Goal: Book appointment/travel/reservation

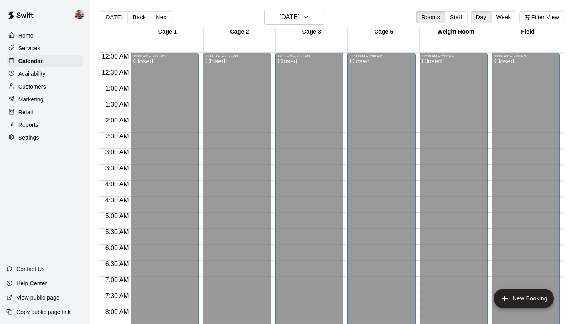
scroll to position [462, 0]
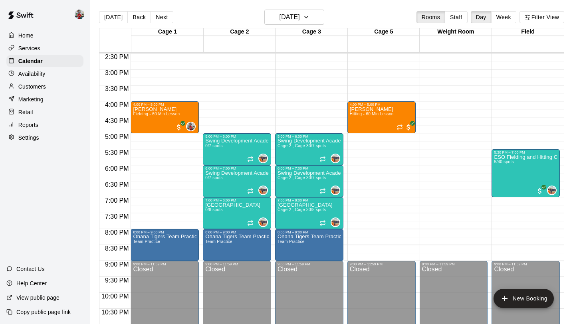
click at [28, 45] on p "Services" at bounding box center [29, 48] width 22 height 8
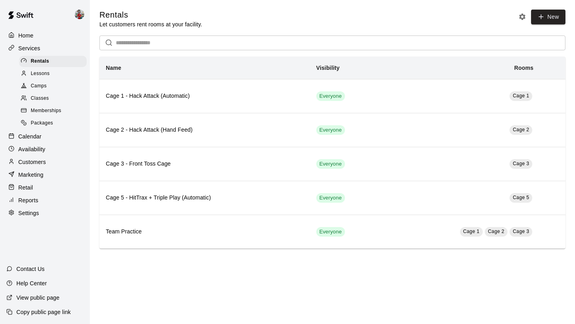
click at [52, 73] on div "Lessons" at bounding box center [52, 73] width 67 height 11
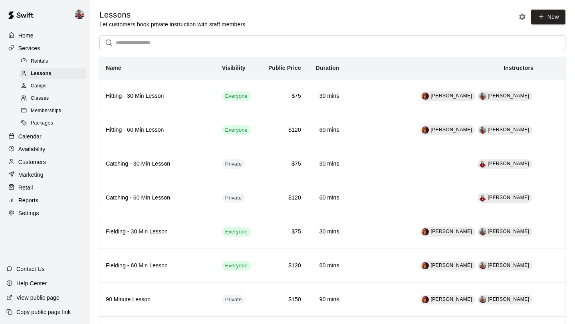
click at [40, 136] on p "Calendar" at bounding box center [29, 136] width 23 height 8
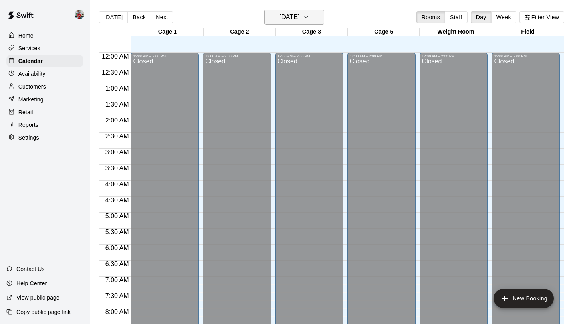
scroll to position [462, 0]
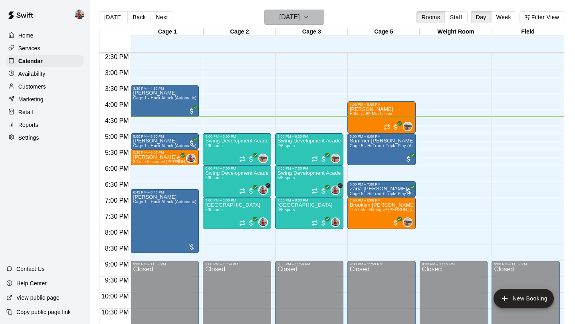
click at [287, 19] on h6 "[DATE]" at bounding box center [289, 17] width 20 height 11
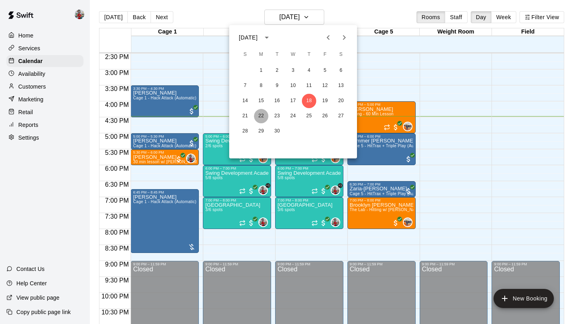
click at [259, 115] on button "22" at bounding box center [261, 116] width 14 height 14
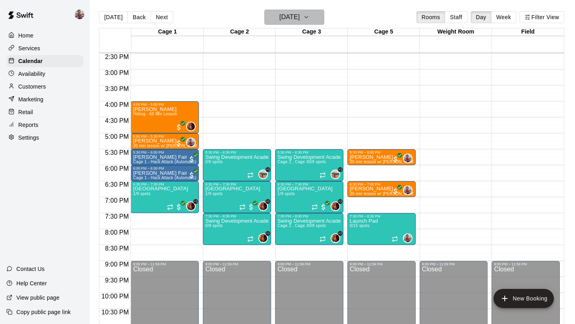
click at [294, 13] on h6 "[DATE]" at bounding box center [289, 17] width 20 height 11
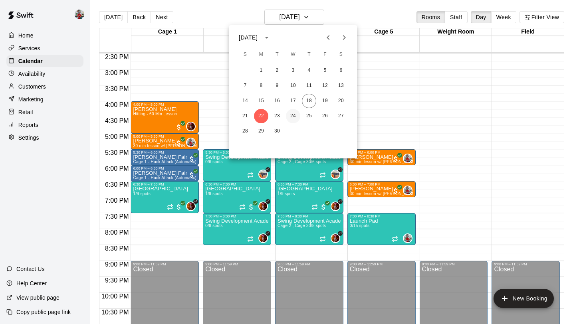
click at [292, 115] on button "24" at bounding box center [293, 116] width 14 height 14
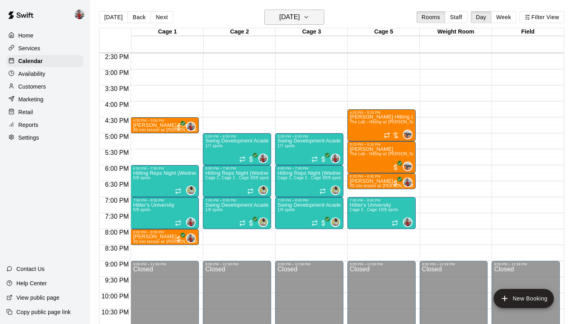
click at [300, 15] on h6 "[DATE]" at bounding box center [289, 17] width 20 height 11
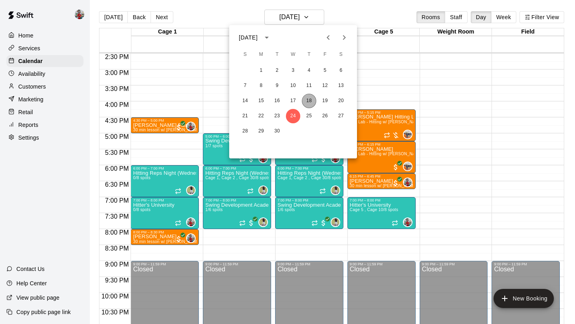
click at [310, 99] on button "18" at bounding box center [309, 101] width 14 height 14
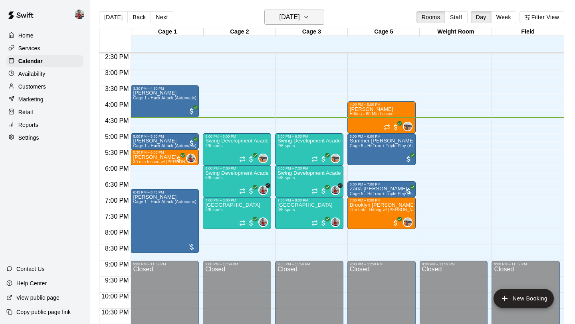
click at [300, 20] on h6 "[DATE]" at bounding box center [289, 17] width 20 height 11
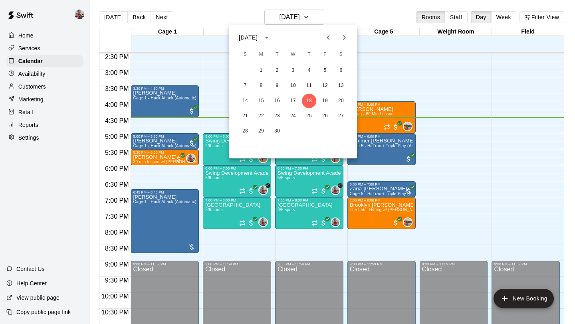
click at [412, 82] on div at bounding box center [287, 162] width 575 height 324
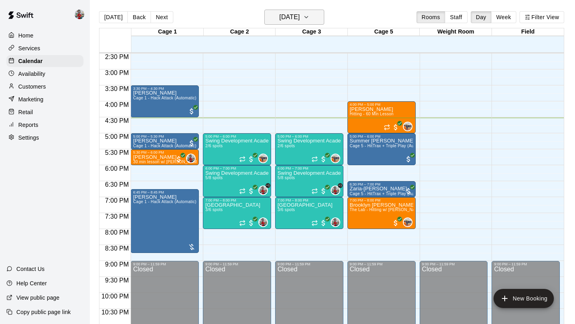
click at [297, 20] on h6 "[DATE]" at bounding box center [289, 17] width 20 height 11
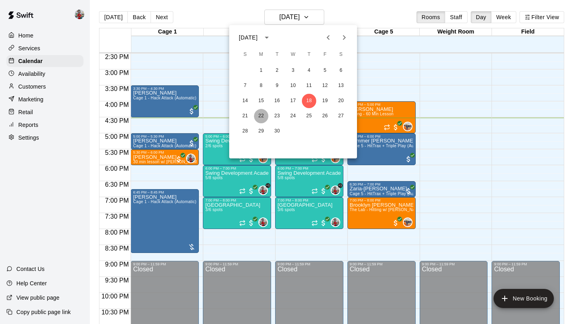
click at [262, 114] on button "22" at bounding box center [261, 116] width 14 height 14
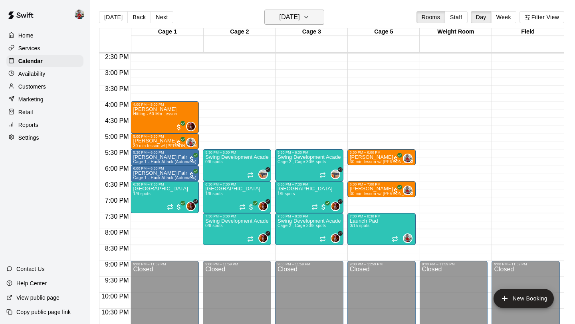
click at [300, 16] on h6 "[DATE]" at bounding box center [289, 17] width 20 height 11
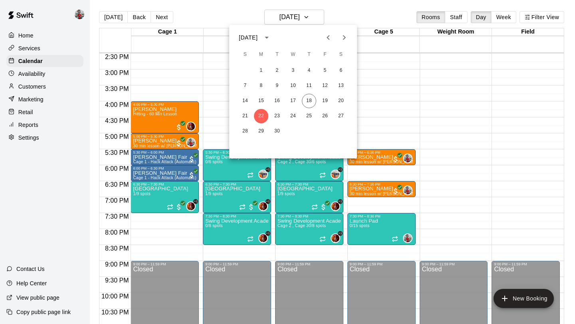
click at [463, 109] on div at bounding box center [287, 162] width 575 height 324
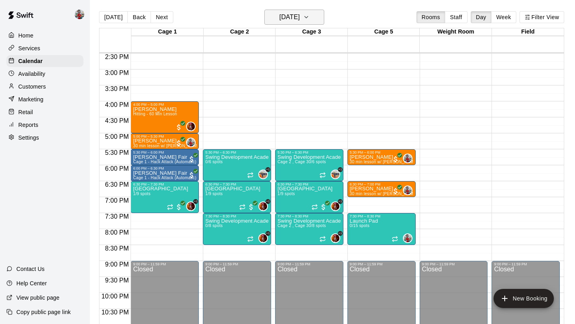
click at [309, 20] on icon "button" at bounding box center [306, 17] width 6 height 10
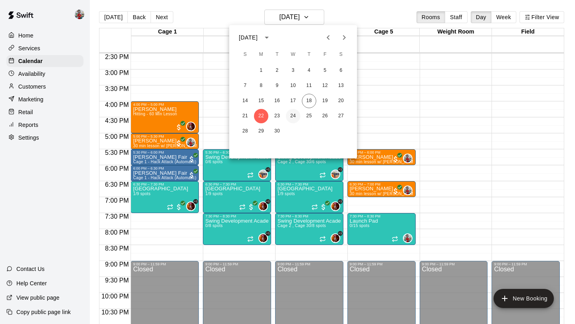
click at [293, 115] on button "24" at bounding box center [293, 116] width 14 height 14
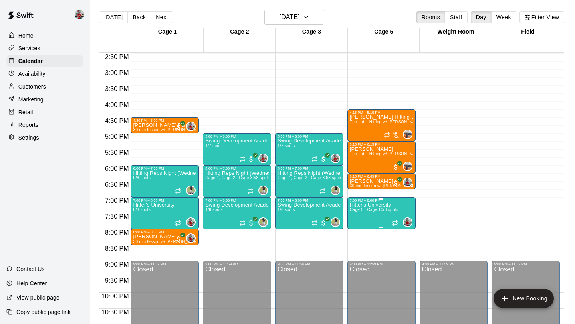
click at [465, 180] on div at bounding box center [287, 162] width 575 height 324
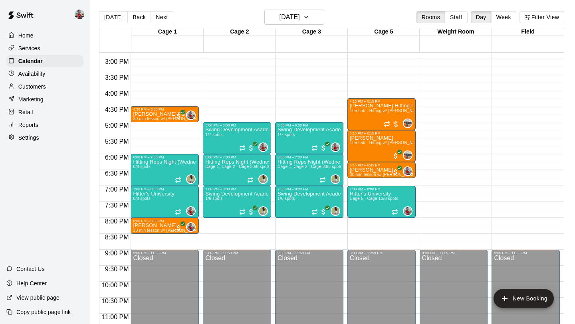
scroll to position [474, 0]
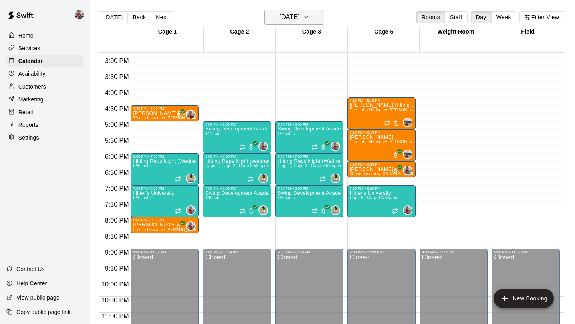
click at [279, 15] on h6 "[DATE]" at bounding box center [289, 17] width 20 height 11
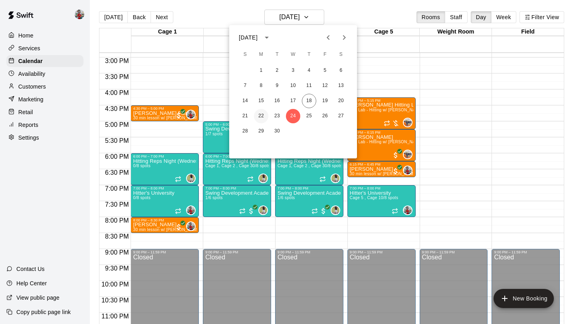
click at [259, 115] on button "22" at bounding box center [261, 116] width 14 height 14
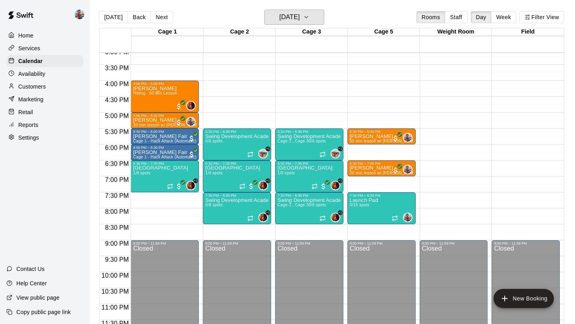
scroll to position [484, 0]
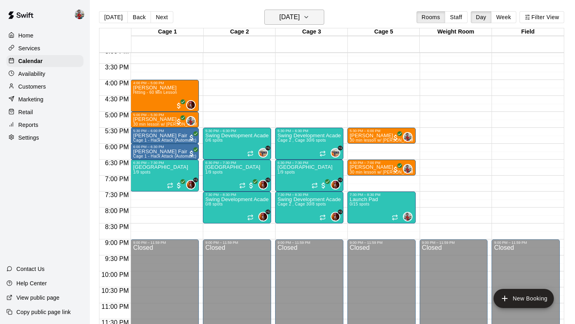
click at [300, 20] on h6 "[DATE]" at bounding box center [289, 17] width 20 height 11
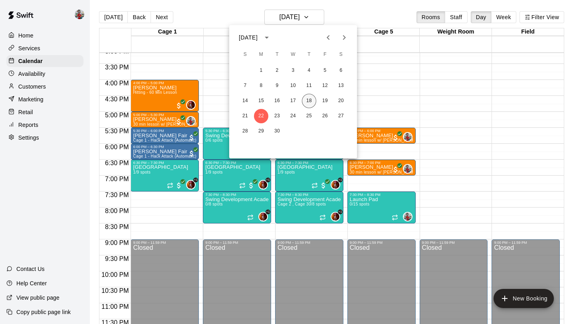
click at [308, 103] on button "18" at bounding box center [309, 101] width 14 height 14
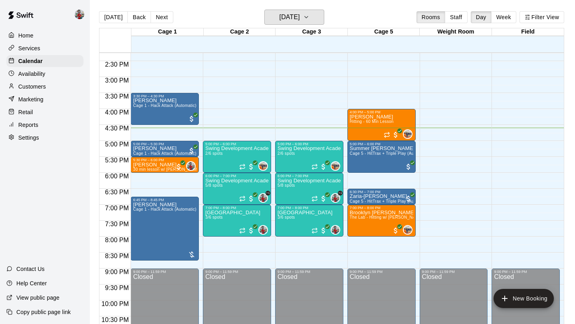
scroll to position [453, 0]
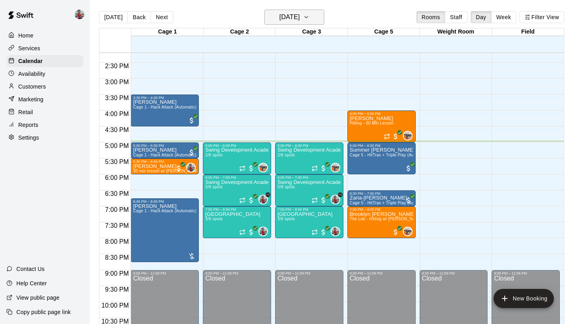
click at [296, 22] on h6 "[DATE]" at bounding box center [289, 17] width 20 height 11
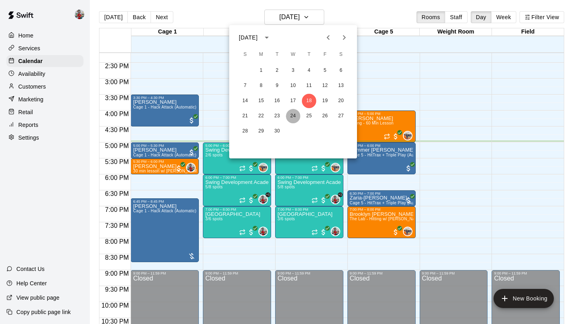
click at [291, 118] on button "24" at bounding box center [293, 116] width 14 height 14
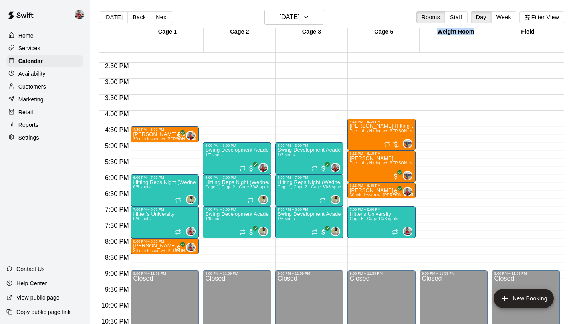
drag, startPoint x: 419, startPoint y: 32, endPoint x: 443, endPoint y: 36, distance: 24.3
click at [443, 36] on div "Weight Room 24 Wed" at bounding box center [455, 40] width 73 height 24
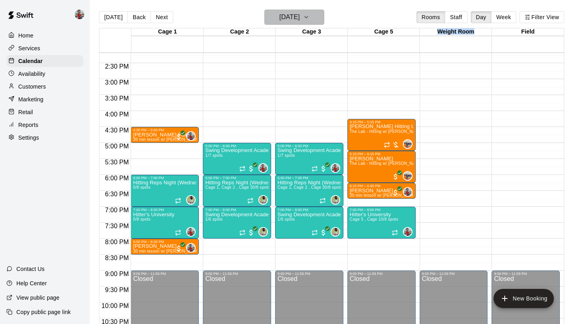
click at [300, 15] on h6 "[DATE]" at bounding box center [289, 17] width 20 height 11
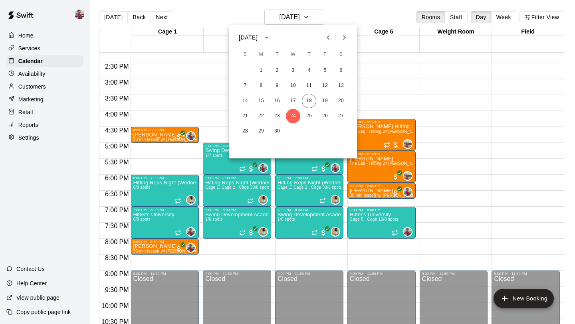
click at [374, 75] on div at bounding box center [287, 162] width 575 height 324
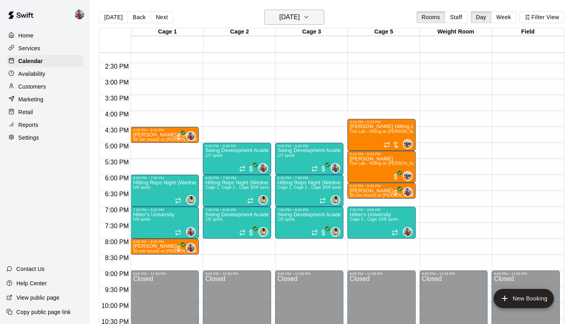
click at [300, 16] on h6 "[DATE]" at bounding box center [289, 17] width 20 height 11
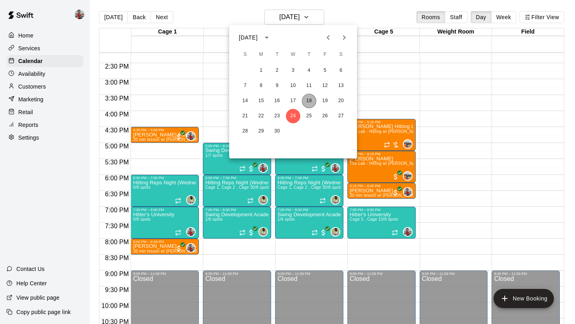
click at [308, 101] on button "18" at bounding box center [309, 101] width 14 height 14
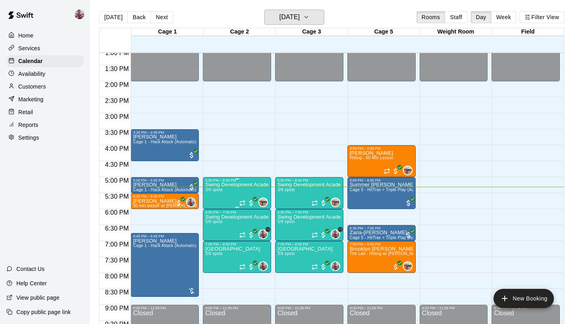
scroll to position [417, 0]
